Goal: Information Seeking & Learning: Understand process/instructions

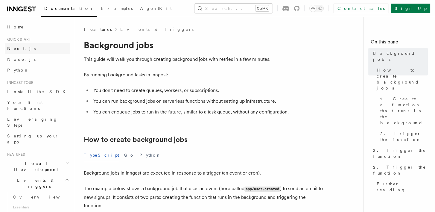
click at [20, 48] on link "Next.js" at bounding box center [38, 48] width 66 height 11
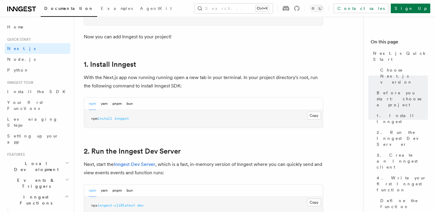
scroll to position [329, 0]
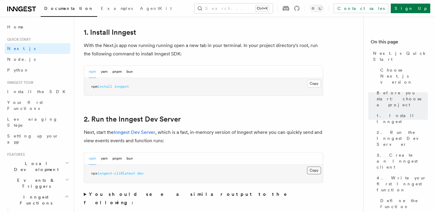
click at [314, 169] on button "Copy Copied" at bounding box center [314, 170] width 14 height 8
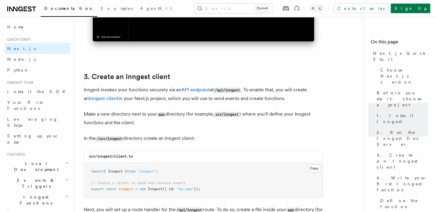
scroll to position [688, 0]
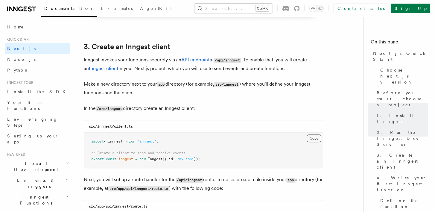
click at [312, 138] on button "Copy Copied" at bounding box center [314, 138] width 14 height 8
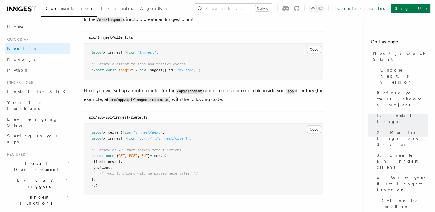
scroll to position [778, 0]
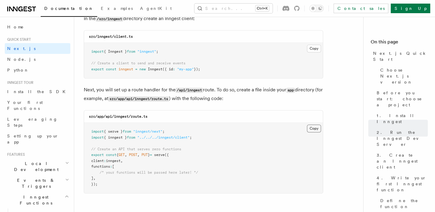
click at [313, 129] on button "Copy Copied" at bounding box center [314, 128] width 14 height 8
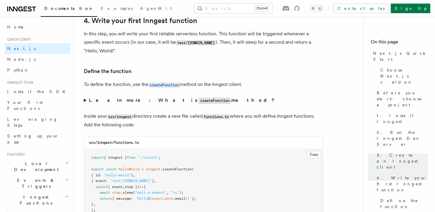
scroll to position [928, 0]
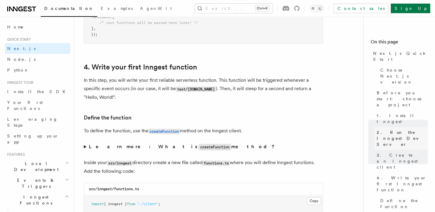
click at [385, 129] on span "2. Run the Inngest Dev Server" at bounding box center [402, 138] width 51 height 18
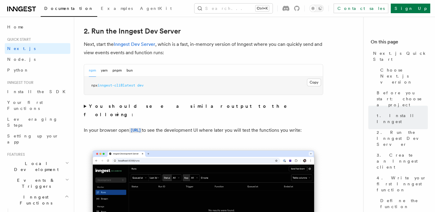
scroll to position [415, 0]
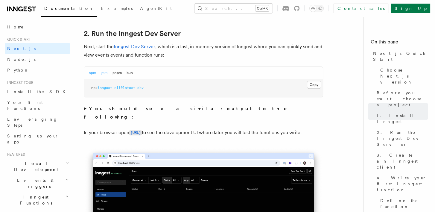
click at [105, 74] on button "yarn" at bounding box center [104, 73] width 7 height 12
click at [116, 74] on button "pnpm" at bounding box center [117, 73] width 9 height 12
drag, startPoint x: 162, startPoint y: 87, endPoint x: 82, endPoint y: 92, distance: 80.0
copy span "pnpm dlx inngest-cli@latest dev"
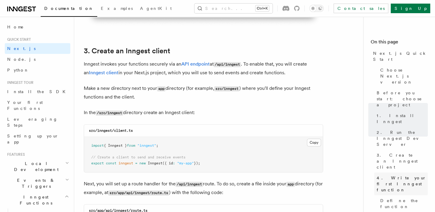
click at [397, 175] on span "4. Write your first Inngest function" at bounding box center [402, 184] width 51 height 18
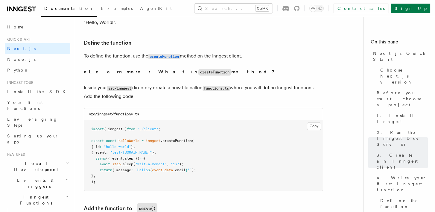
scroll to position [1022, 0]
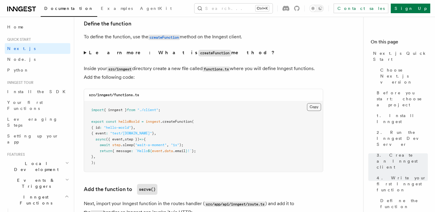
click at [313, 108] on button "Copy Copied" at bounding box center [314, 107] width 14 height 8
